Goal: Navigation & Orientation: Find specific page/section

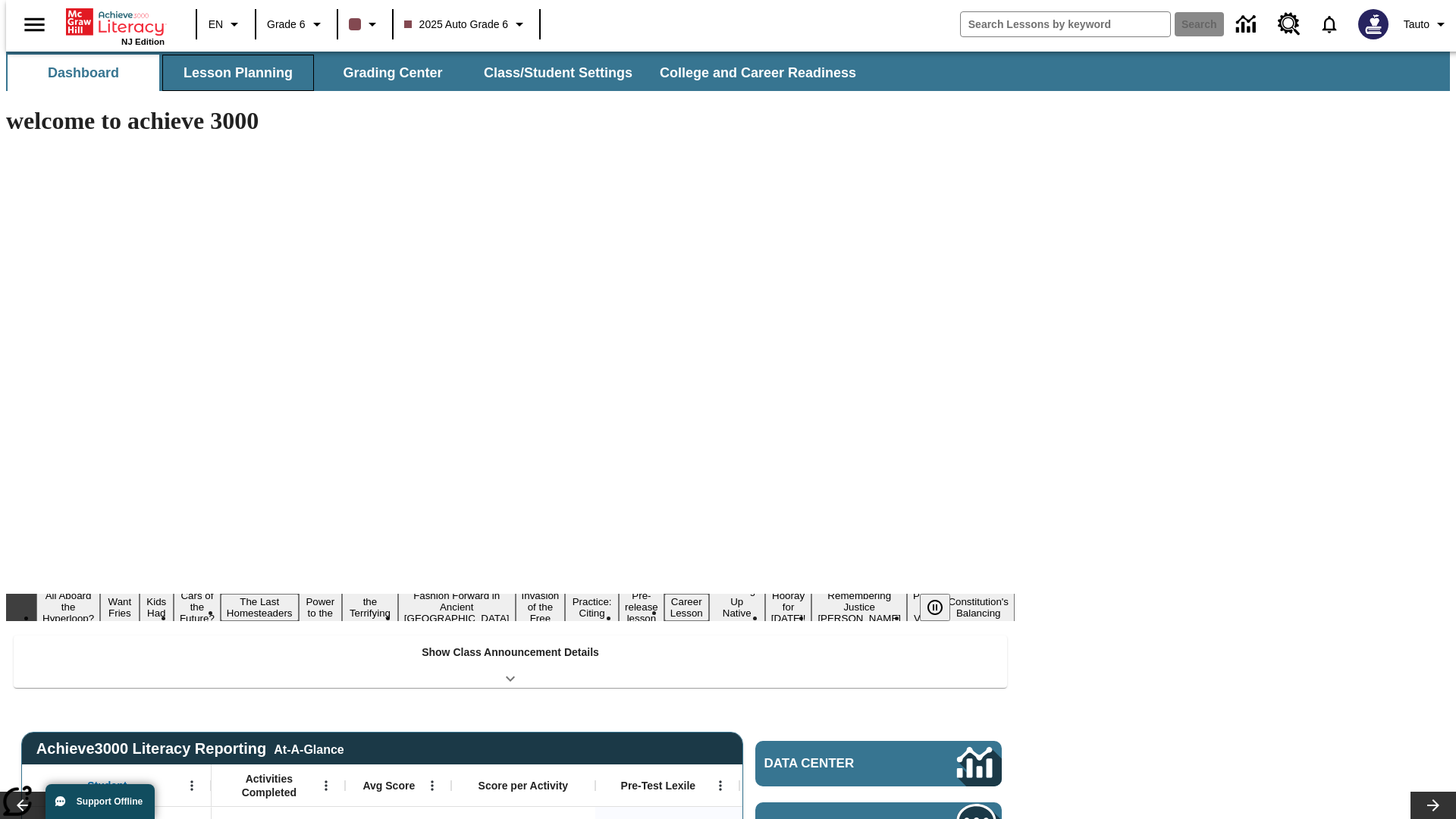
click at [232, 73] on button "Lesson Planning" at bounding box center [238, 72] width 152 height 36
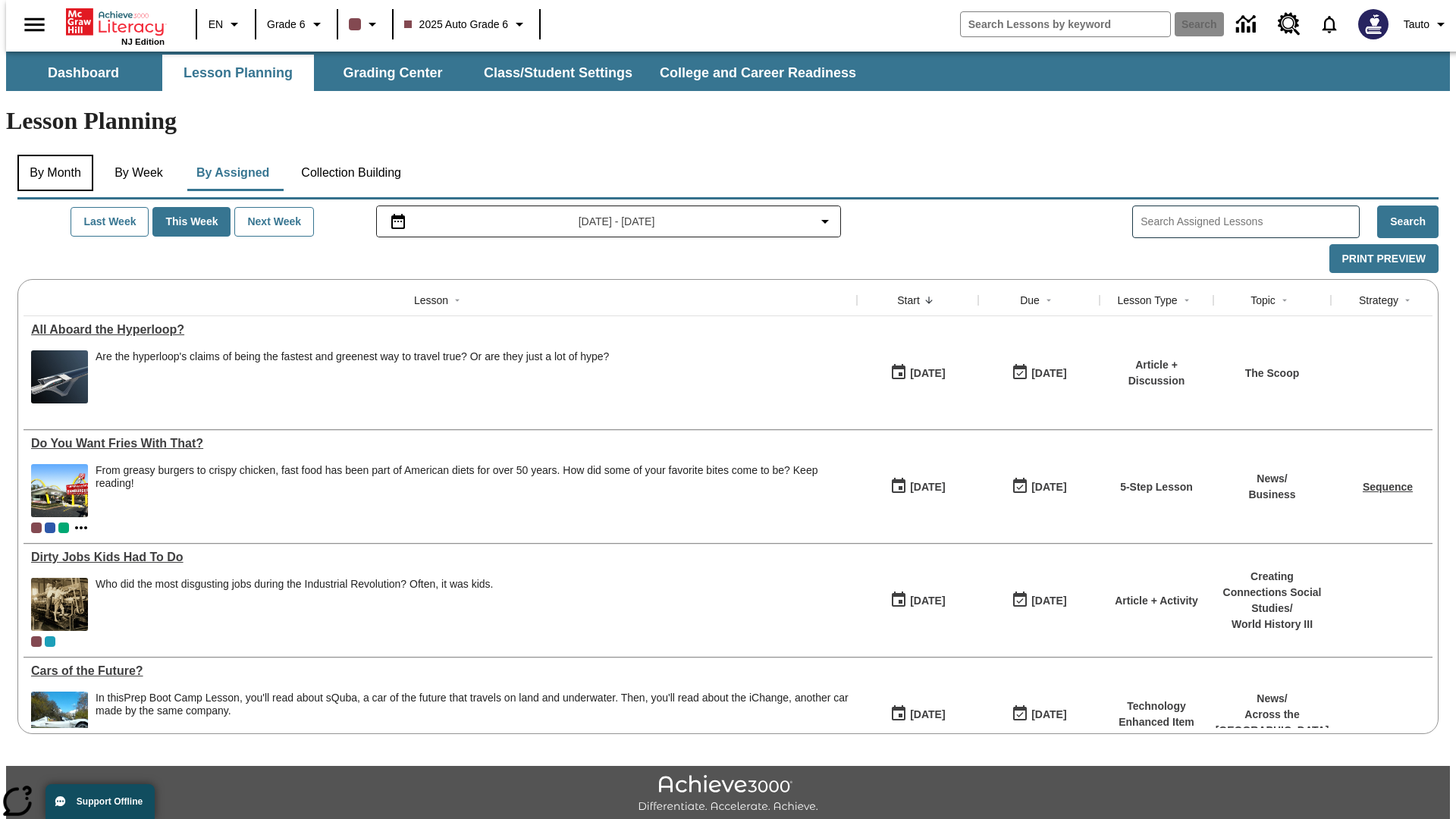
click at [51, 155] on button "By Month" at bounding box center [55, 172] width 76 height 36
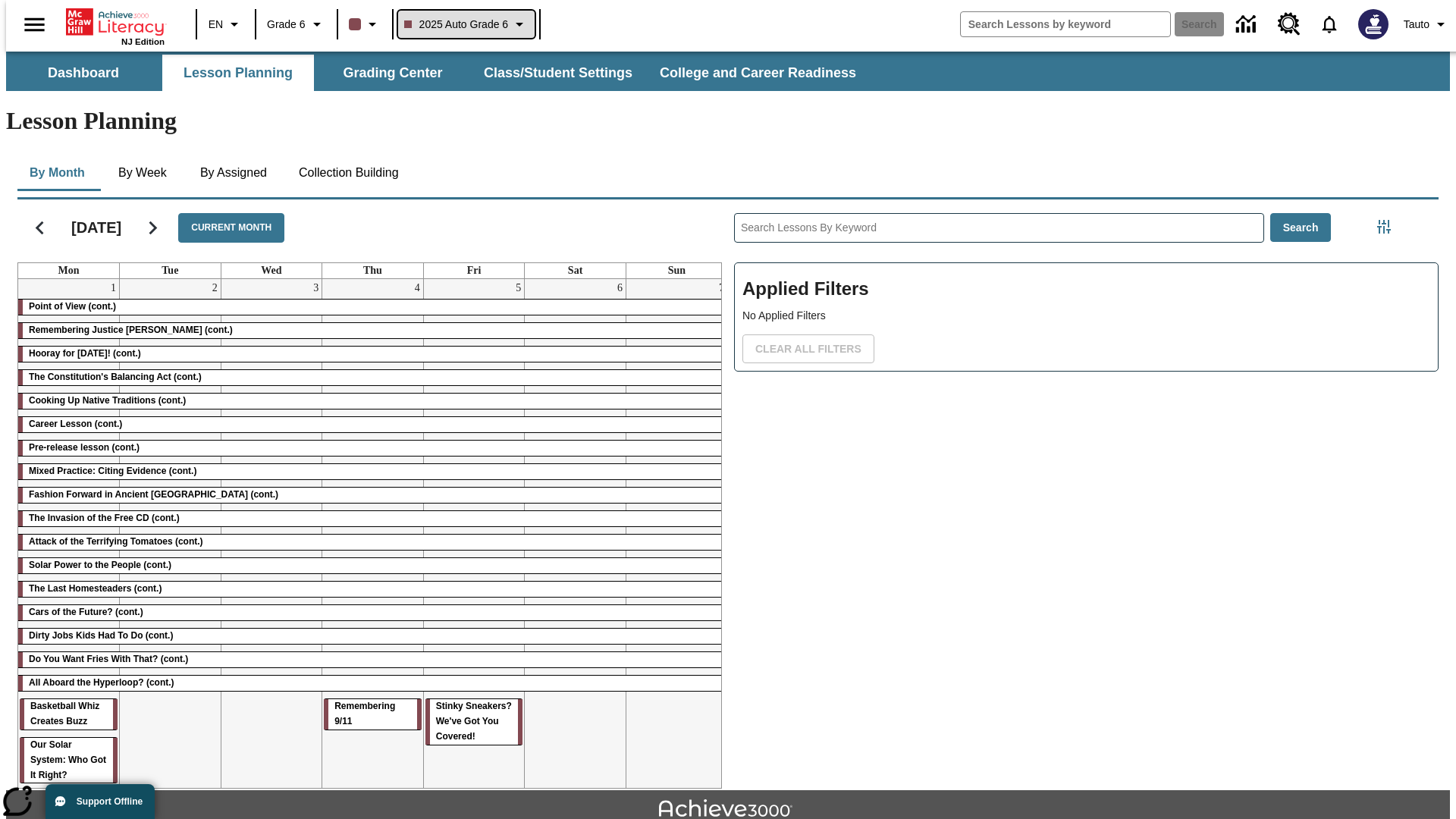
click at [464, 25] on span "2025 Auto Grade 6" at bounding box center [456, 25] width 105 height 16
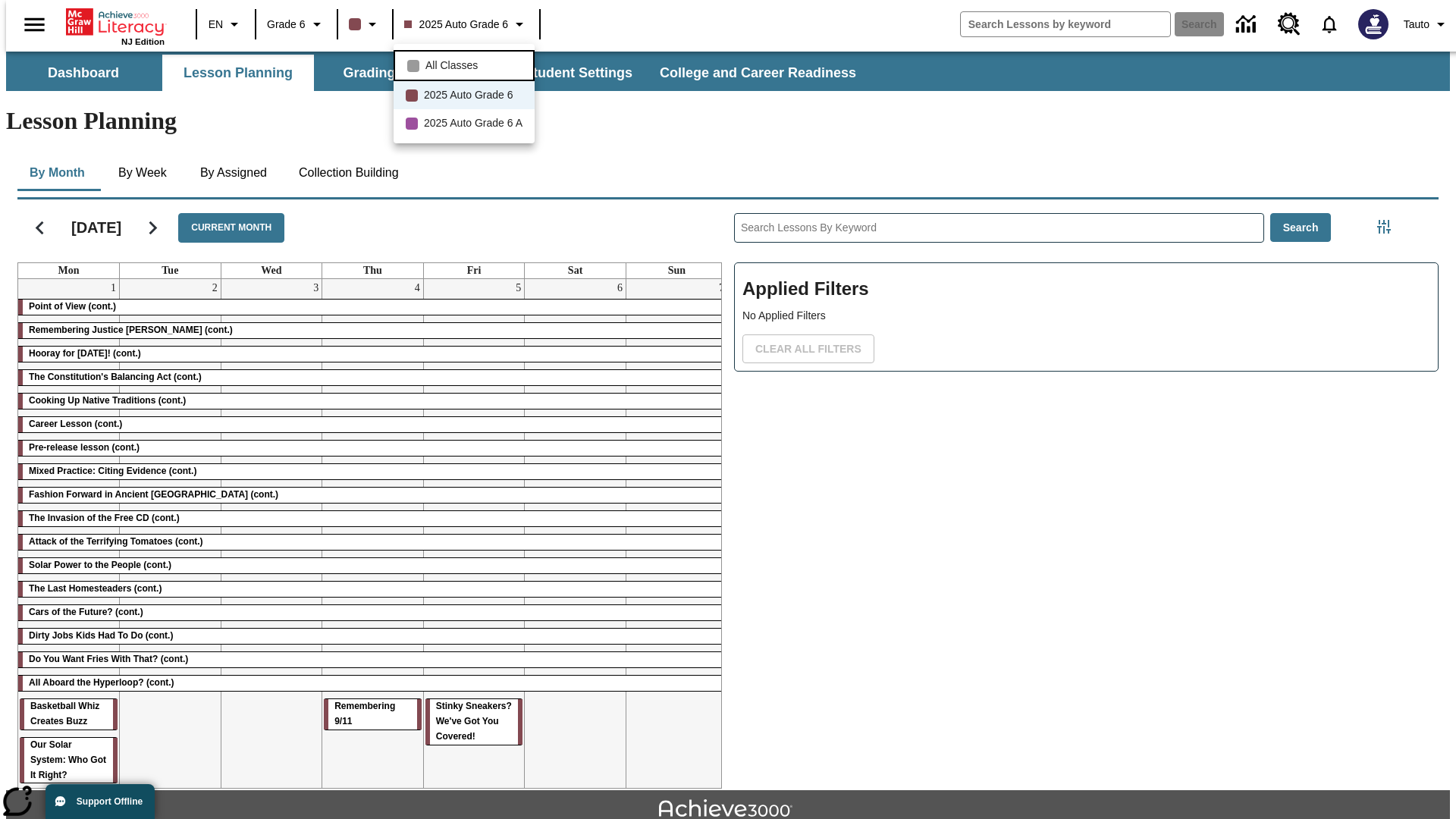
click at [467, 63] on span "All Classes" at bounding box center [452, 66] width 53 height 16
